Goal: Information Seeking & Learning: Learn about a topic

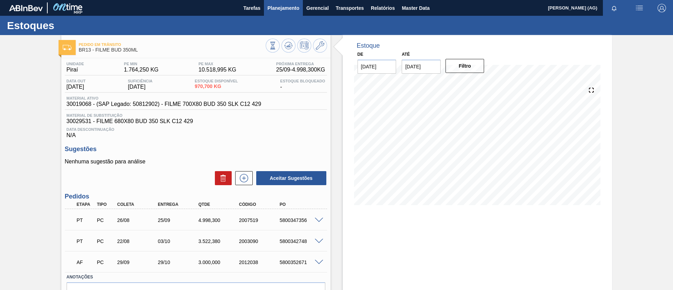
click at [291, 10] on span "Planejamento" at bounding box center [283, 8] width 32 height 8
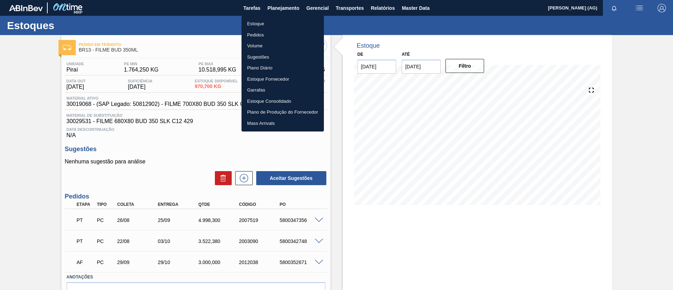
click at [271, 23] on li "Estoque" at bounding box center [282, 23] width 82 height 11
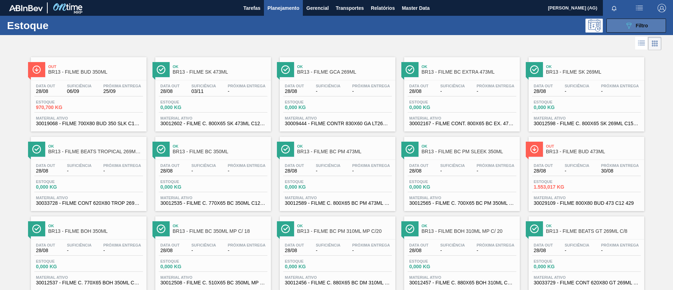
click at [619, 25] on button "089F7B8B-B2A5-4AFE-B5C0-19BA573D28AC Filtro" at bounding box center [636, 26] width 60 height 14
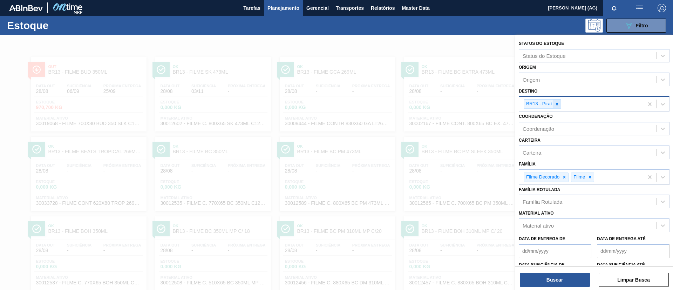
click at [555, 108] on div at bounding box center [557, 104] width 8 height 9
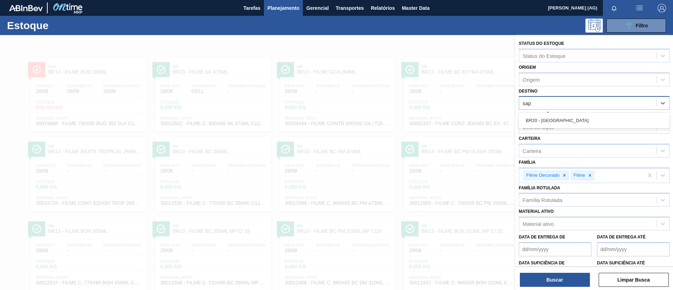
type input "sapu"
click at [557, 121] on div "BR20 - [GEOGRAPHIC_DATA]" at bounding box center [594, 120] width 151 height 13
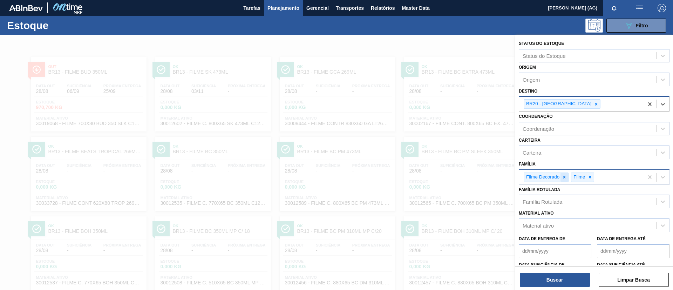
click at [565, 177] on icon at bounding box center [564, 177] width 5 height 5
click at [543, 176] on icon at bounding box center [542, 177] width 5 height 5
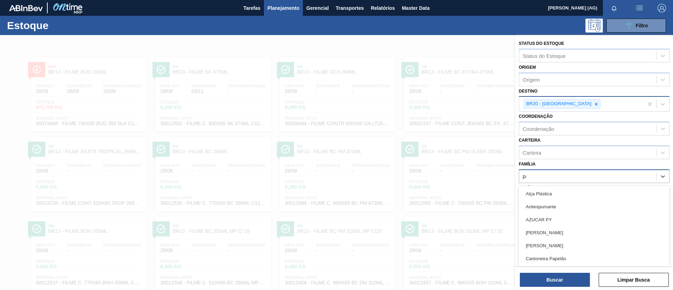
scroll to position [4, 0]
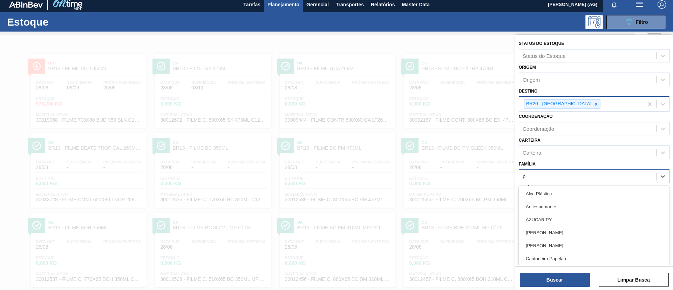
type input "pre"
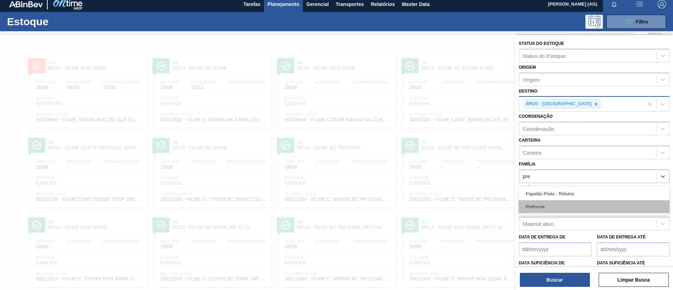
click at [554, 203] on div "Preforma" at bounding box center [594, 206] width 151 height 13
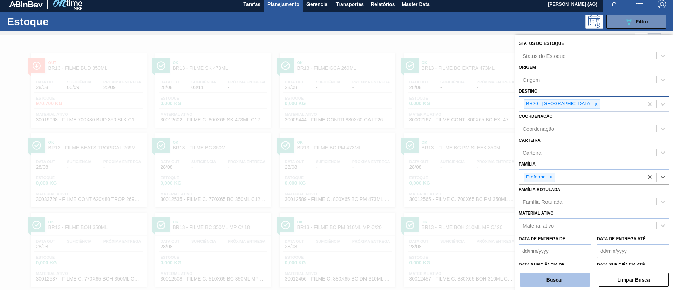
click at [552, 277] on button "Buscar" at bounding box center [555, 280] width 70 height 14
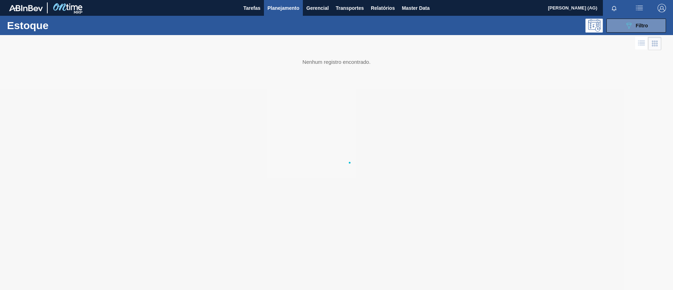
scroll to position [0, 0]
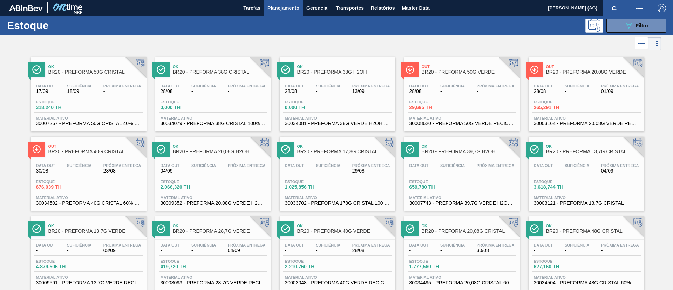
click at [166, 147] on div at bounding box center [160, 149] width 17 height 15
drag, startPoint x: 630, startPoint y: 23, endPoint x: 630, endPoint y: 28, distance: 5.6
click at [630, 22] on icon "089F7B8B-B2A5-4AFE-B5C0-19BA573D28AC" at bounding box center [629, 25] width 8 height 8
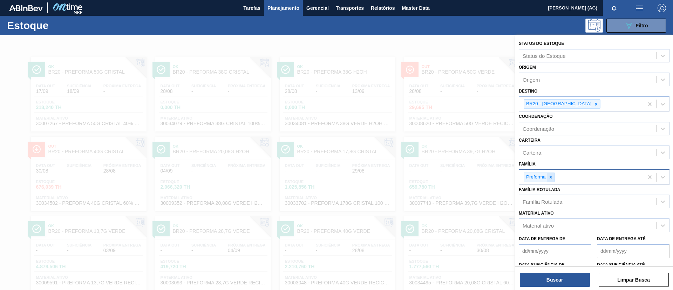
click at [552, 177] on icon at bounding box center [550, 177] width 5 height 5
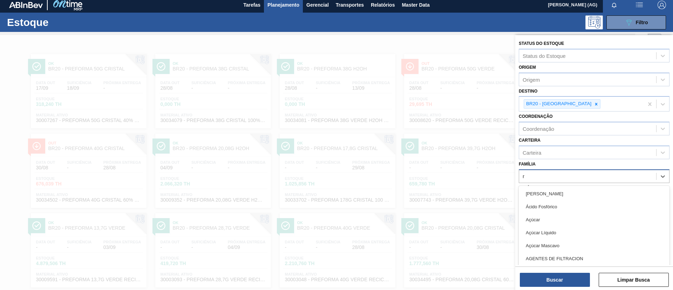
scroll to position [4, 0]
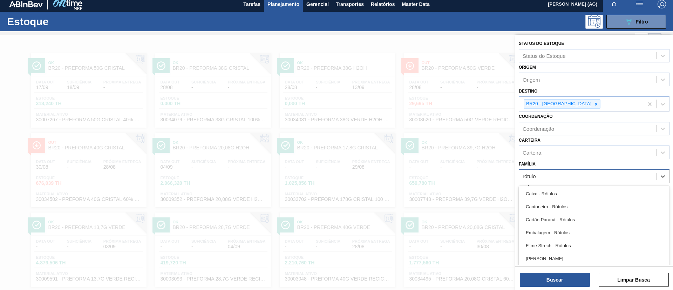
type input "rótulo p"
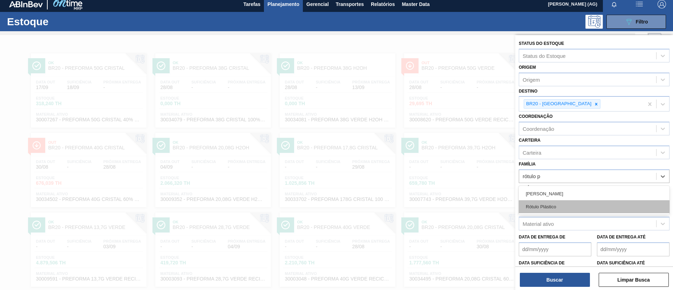
click at [559, 209] on div "Rótulo Plástico" at bounding box center [594, 206] width 151 height 13
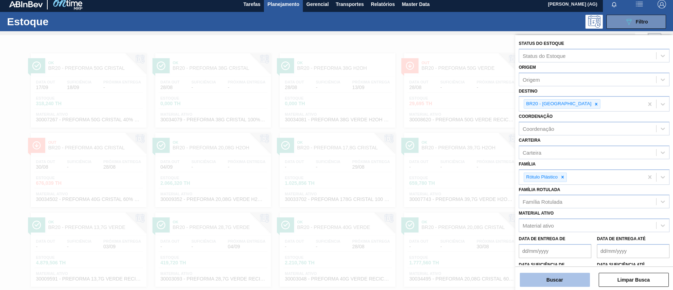
click at [581, 281] on button "Buscar" at bounding box center [555, 280] width 70 height 14
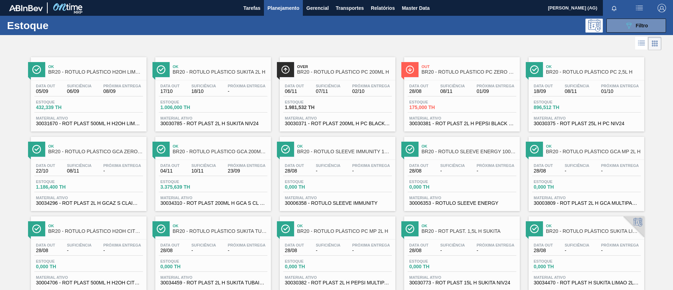
click at [129, 72] on span "BR20 - RÓTULO PLÁSTICO H2OH LIMONETO 500ML H" at bounding box center [95, 71] width 95 height 5
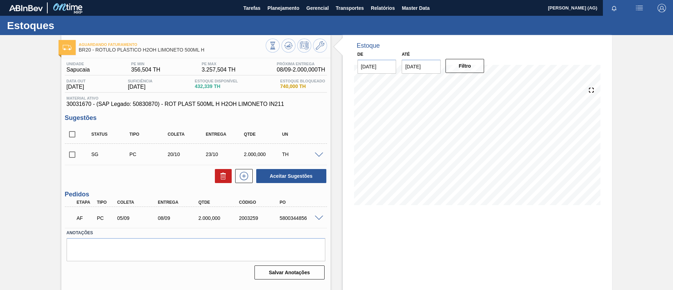
click at [317, 218] on span at bounding box center [319, 218] width 8 height 5
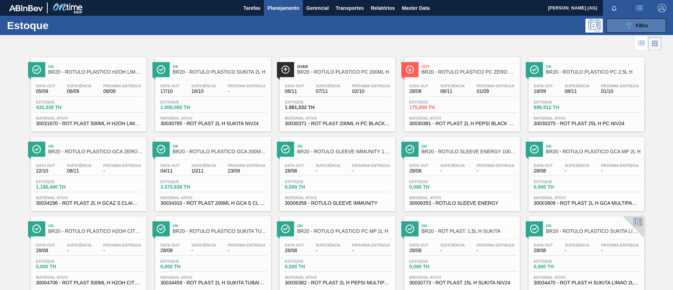
click at [648, 27] on button "089F7B8B-B2A5-4AFE-B5C0-19BA573D28AC Filtro" at bounding box center [636, 26] width 60 height 14
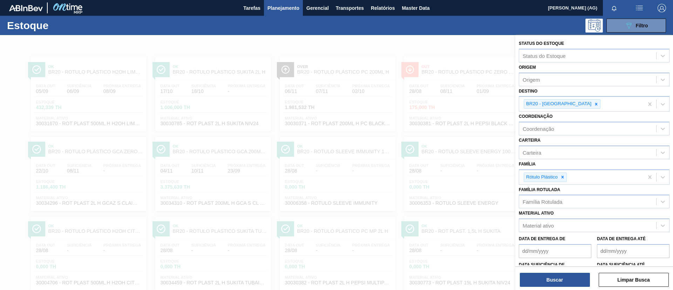
click at [255, 50] on div at bounding box center [336, 180] width 673 height 290
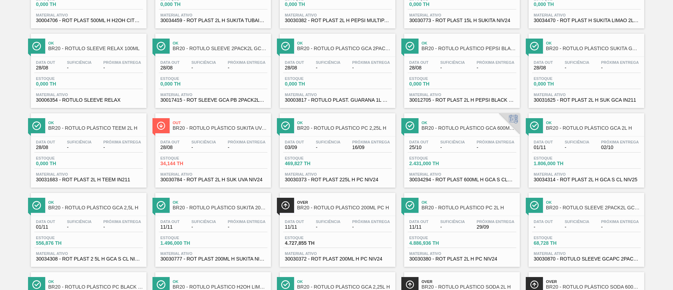
scroll to position [263, 0]
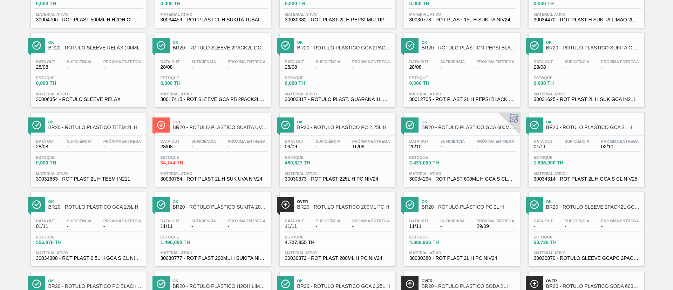
click at [287, 122] on img at bounding box center [285, 125] width 9 height 9
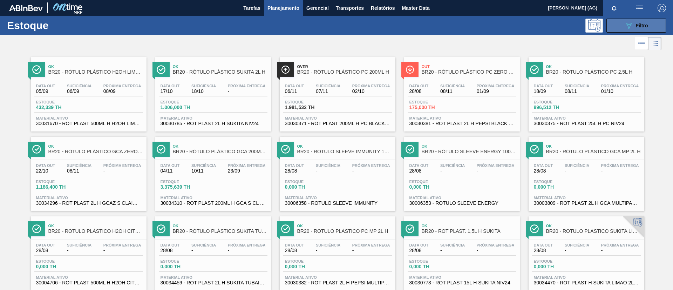
click at [644, 30] on button "089F7B8B-B2A5-4AFE-B5C0-19BA573D28AC Filtro" at bounding box center [636, 26] width 60 height 14
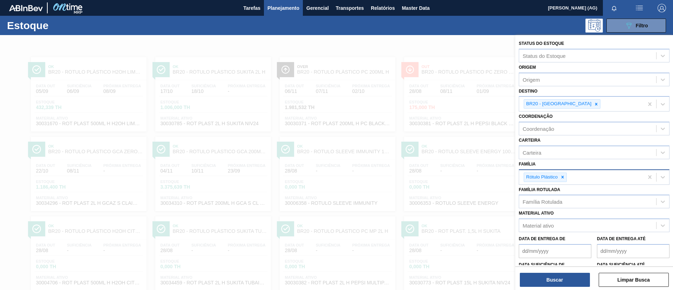
click at [562, 174] on div at bounding box center [563, 177] width 8 height 9
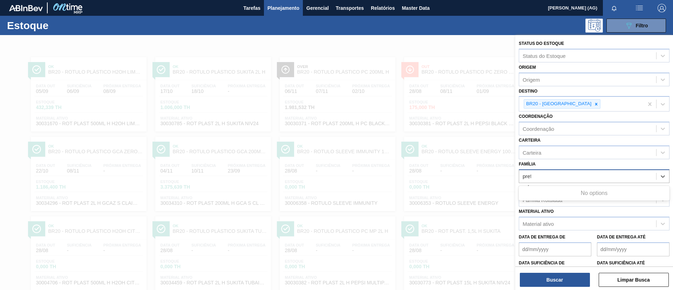
type input "prefo"
click at [576, 179] on div "Família" at bounding box center [587, 176] width 137 height 10
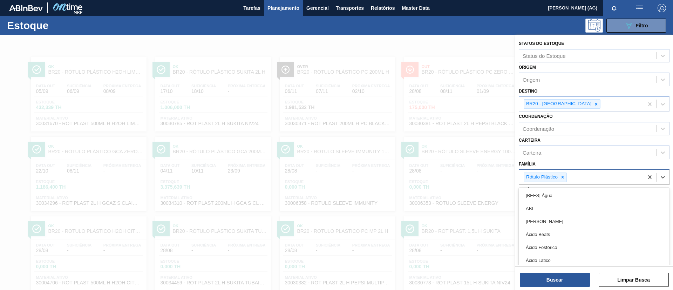
click at [576, 179] on div "Rótulo Plástico" at bounding box center [581, 177] width 124 height 14
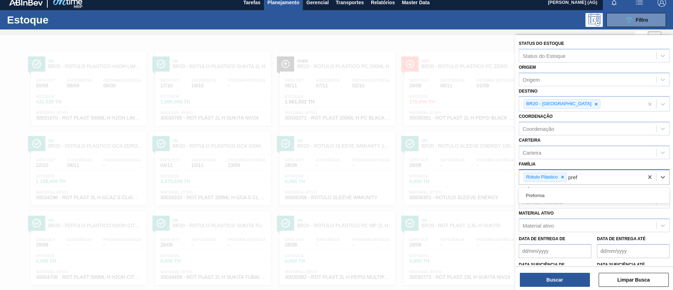
type input "prefo"
drag, startPoint x: 566, startPoint y: 194, endPoint x: 567, endPoint y: 190, distance: 4.0
click at [566, 194] on div "Preforma" at bounding box center [594, 195] width 151 height 13
click at [563, 177] on icon at bounding box center [562, 177] width 5 height 5
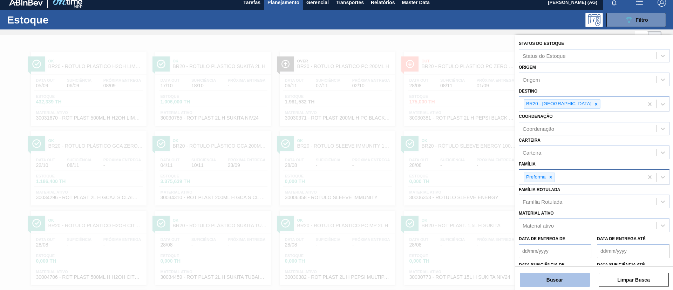
click at [560, 278] on button "Buscar" at bounding box center [555, 280] width 70 height 14
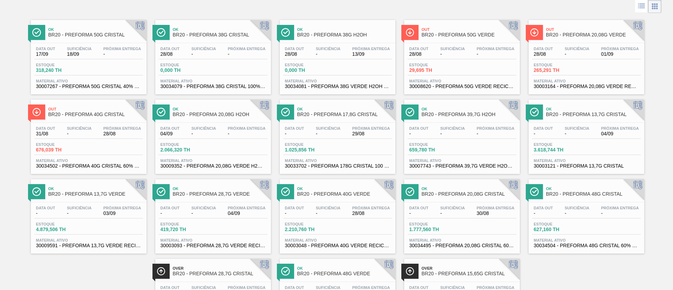
scroll to position [53, 0]
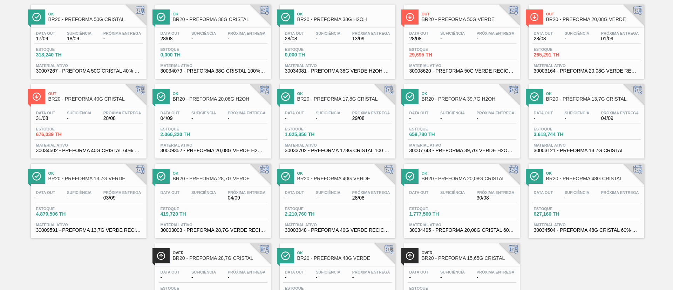
click at [411, 16] on img at bounding box center [409, 17] width 9 height 9
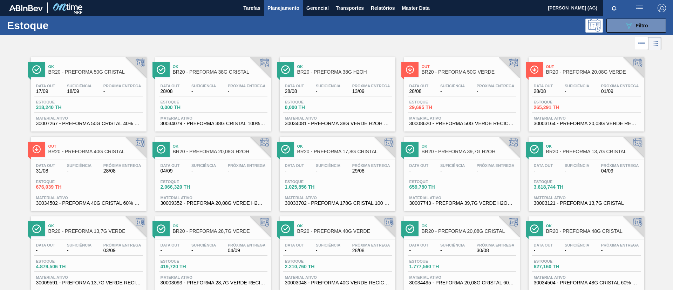
click at [41, 68] on div at bounding box center [36, 69] width 17 height 15
